Goal: Information Seeking & Learning: Find specific fact

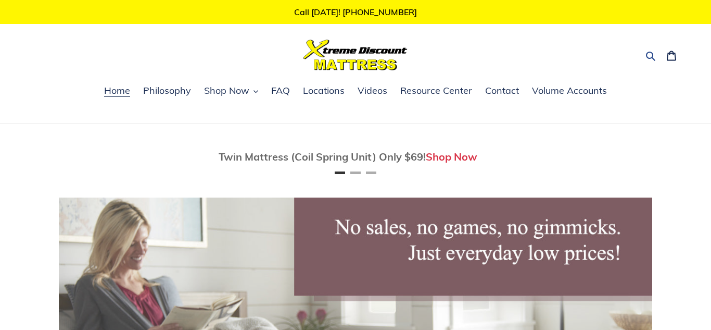
click at [648, 54] on icon "button" at bounding box center [651, 56] width 10 height 10
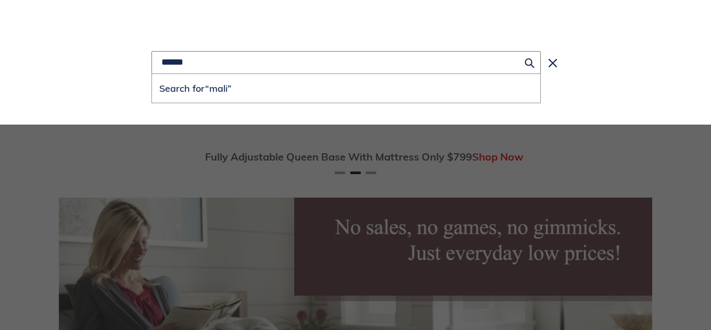
scroll to position [0, 594]
type input "**********"
click at [152, 74] on button "Search for “malibu q”" at bounding box center [346, 88] width 389 height 29
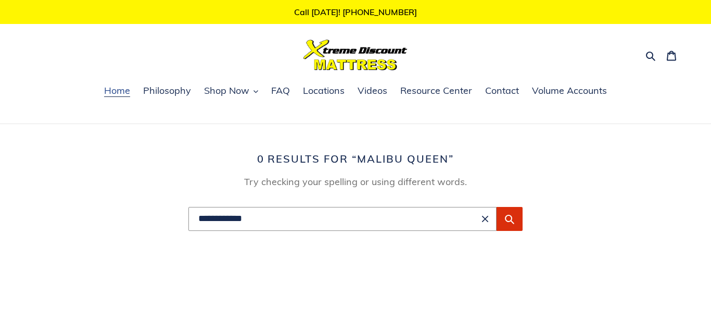
click at [128, 89] on span "Home" at bounding box center [117, 90] width 26 height 12
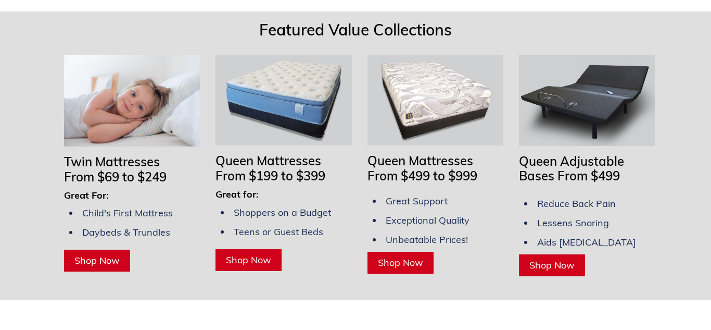
scroll to position [819, 0]
